Goal: Transaction & Acquisition: Download file/media

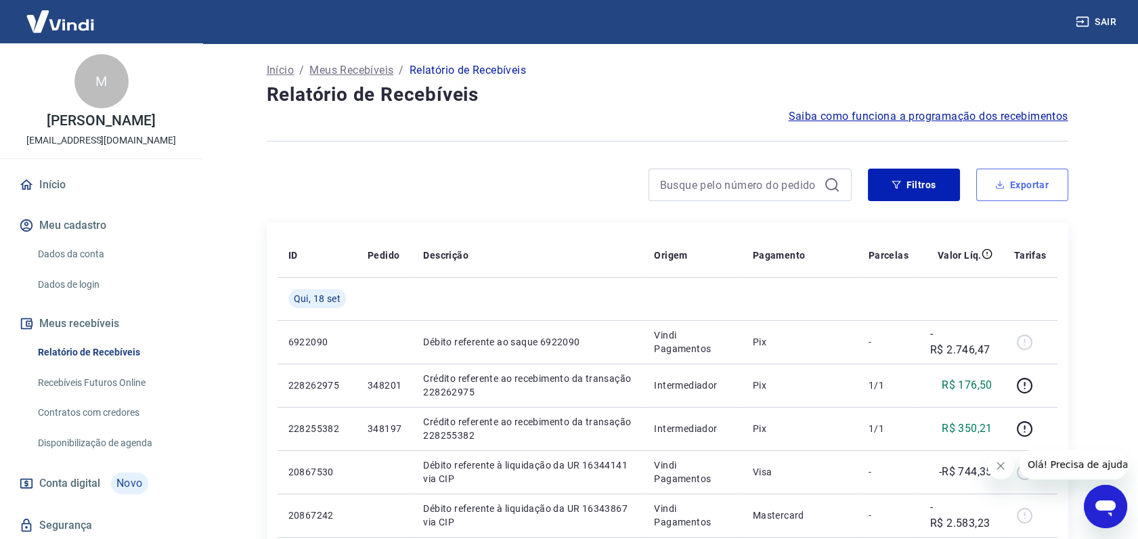
click at [1034, 183] on button "Exportar" at bounding box center [1022, 184] width 92 height 32
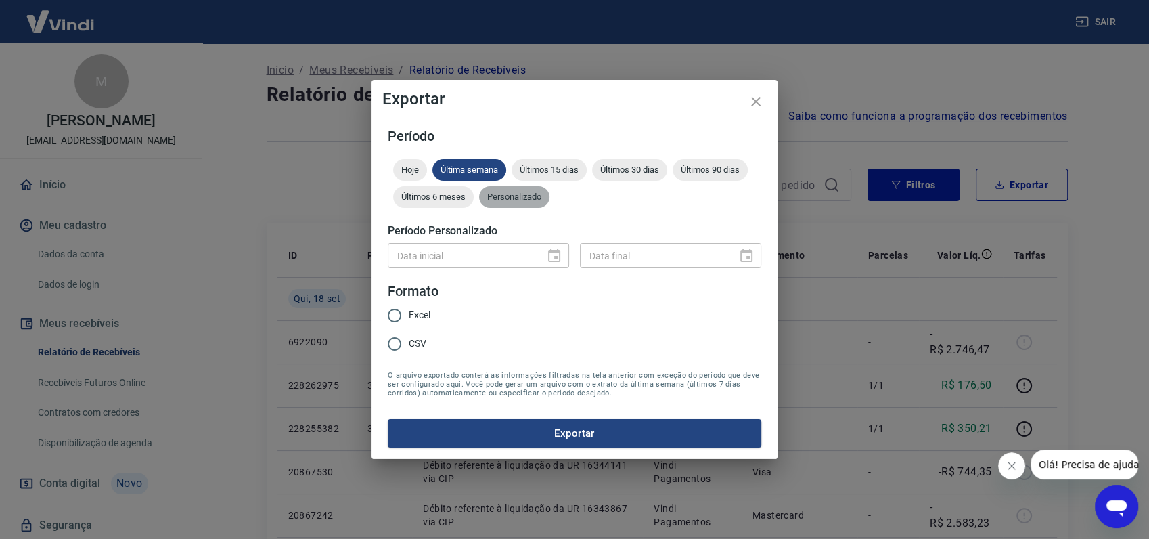
click at [506, 195] on span "Personalizado" at bounding box center [514, 197] width 70 height 10
click at [554, 253] on icon "Choose date" at bounding box center [554, 256] width 16 height 16
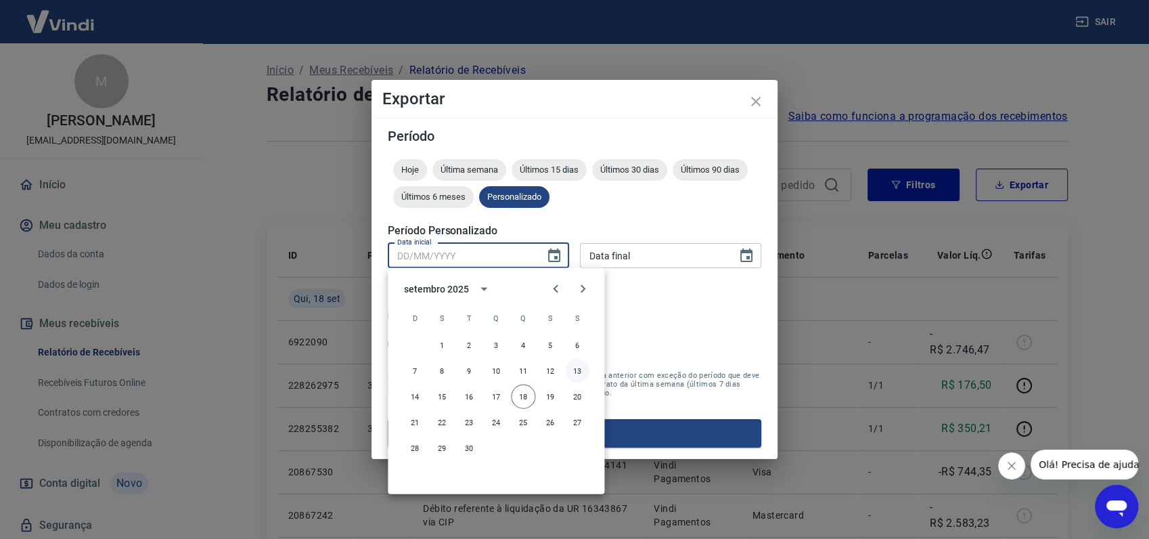
click at [577, 369] on button "13" at bounding box center [577, 371] width 24 height 24
type input "[DATE]"
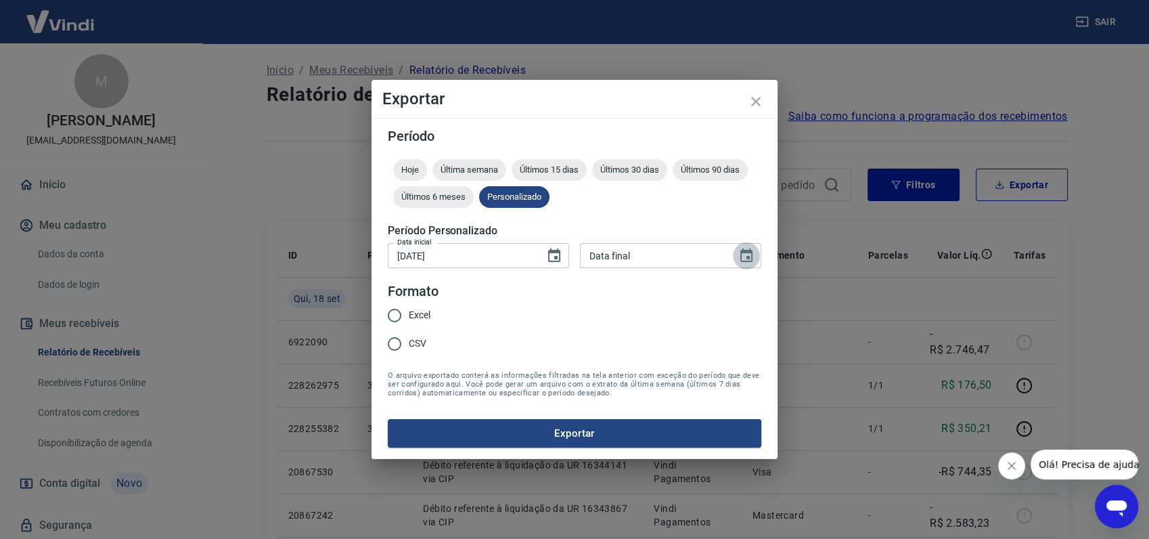
click at [748, 249] on icon "Choose date" at bounding box center [746, 255] width 12 height 14
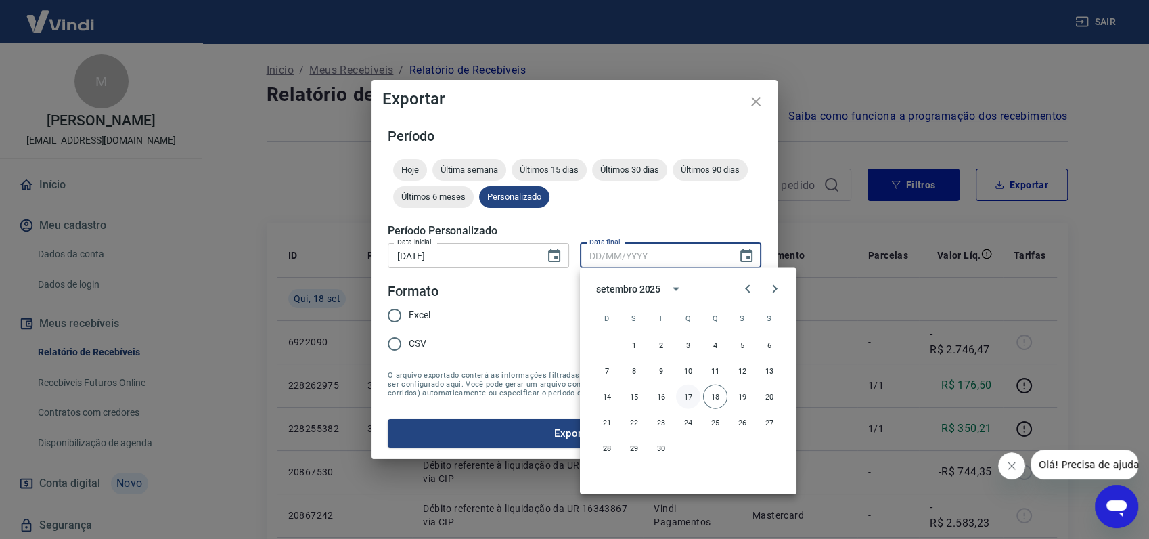
click at [693, 389] on button "17" at bounding box center [688, 396] width 24 height 24
type input "[DATE]"
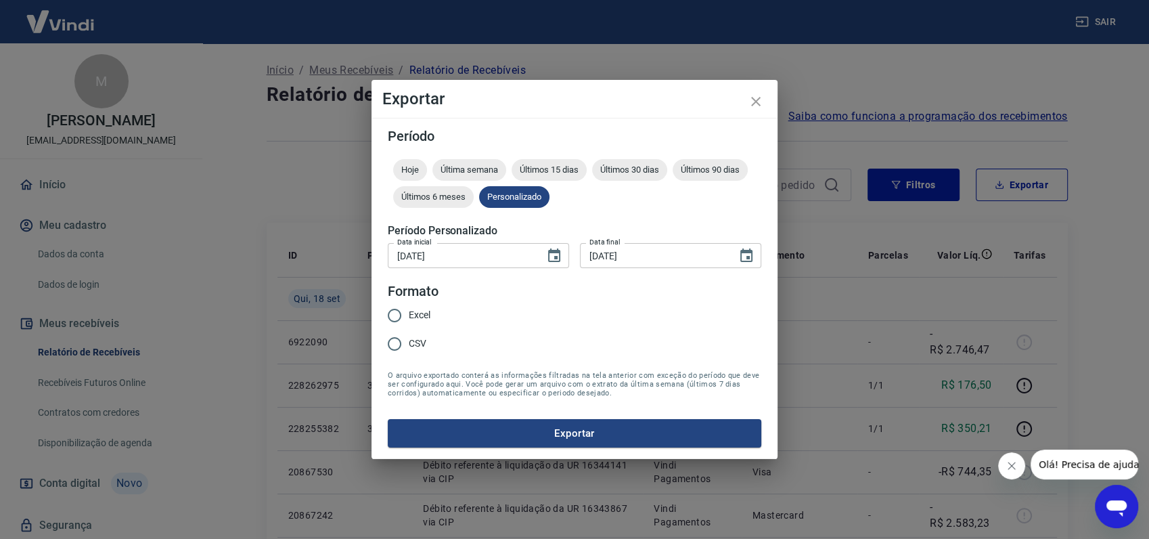
click at [413, 312] on span "Excel" at bounding box center [420, 315] width 22 height 14
click at [409, 312] on input "Excel" at bounding box center [394, 315] width 28 height 28
radio input "true"
click at [556, 424] on button "Exportar" at bounding box center [575, 433] width 374 height 28
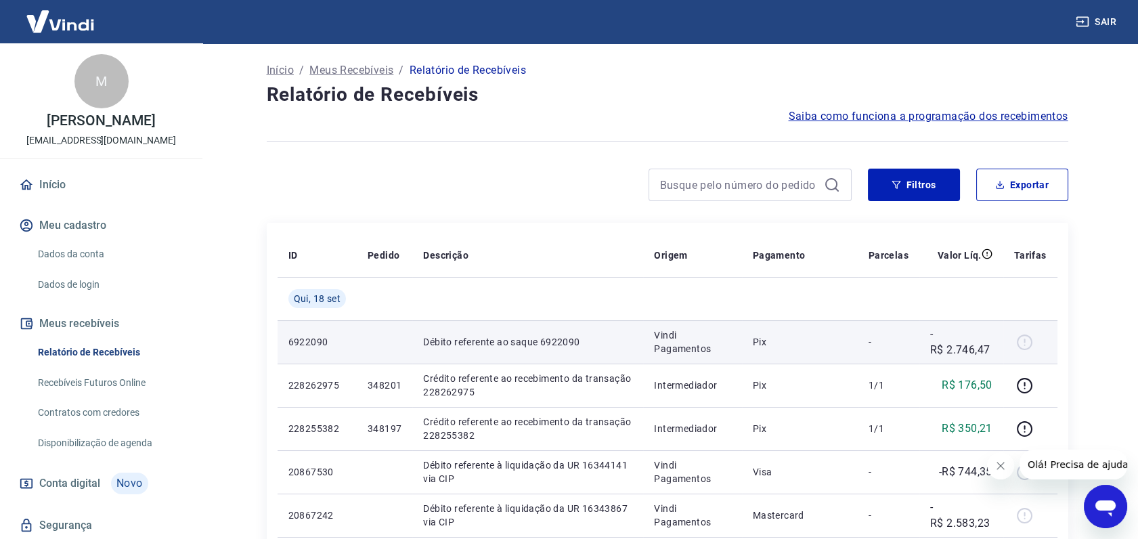
scroll to position [75, 0]
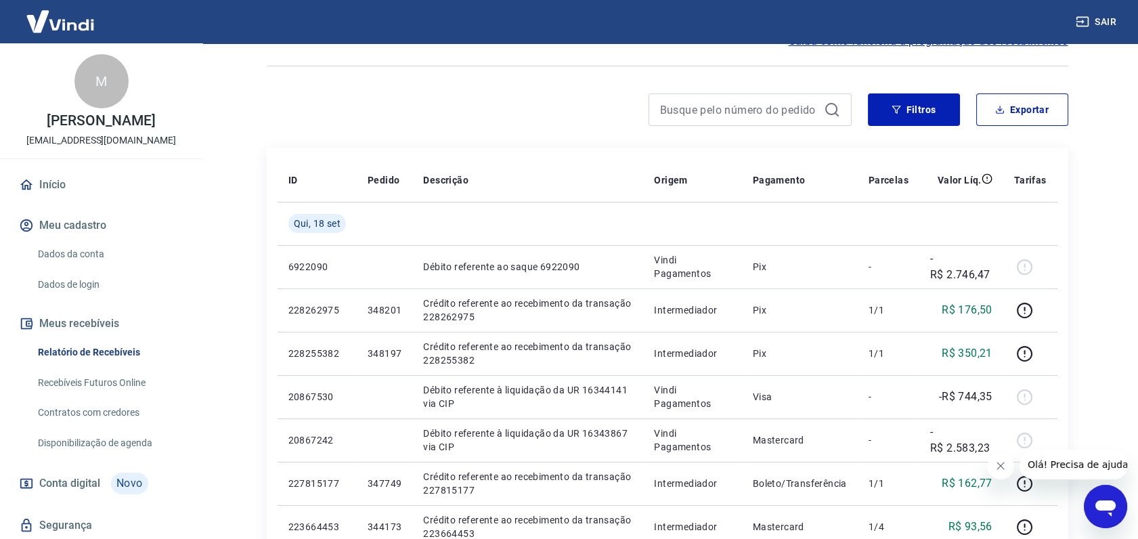
click at [999, 468] on icon "Fechar mensagem da empresa" at bounding box center [999, 465] width 11 height 11
